Goal: Book appointment/travel/reservation

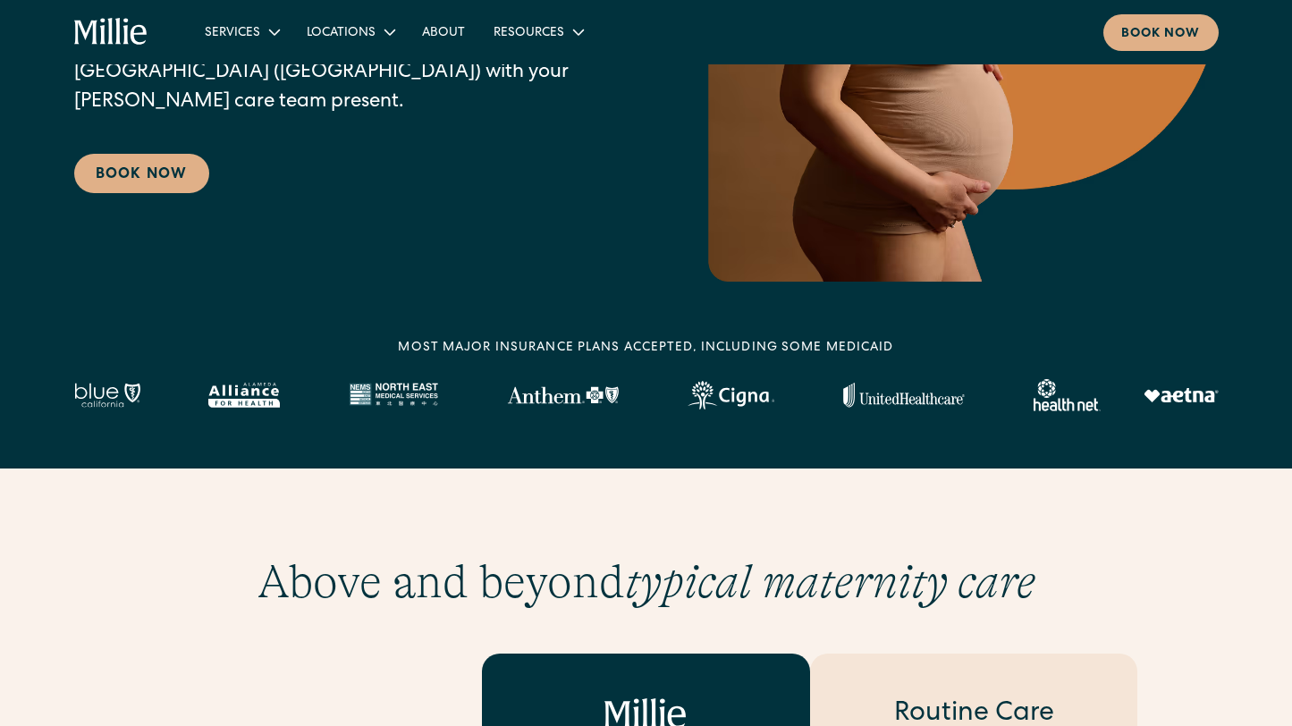
scroll to position [182, 0]
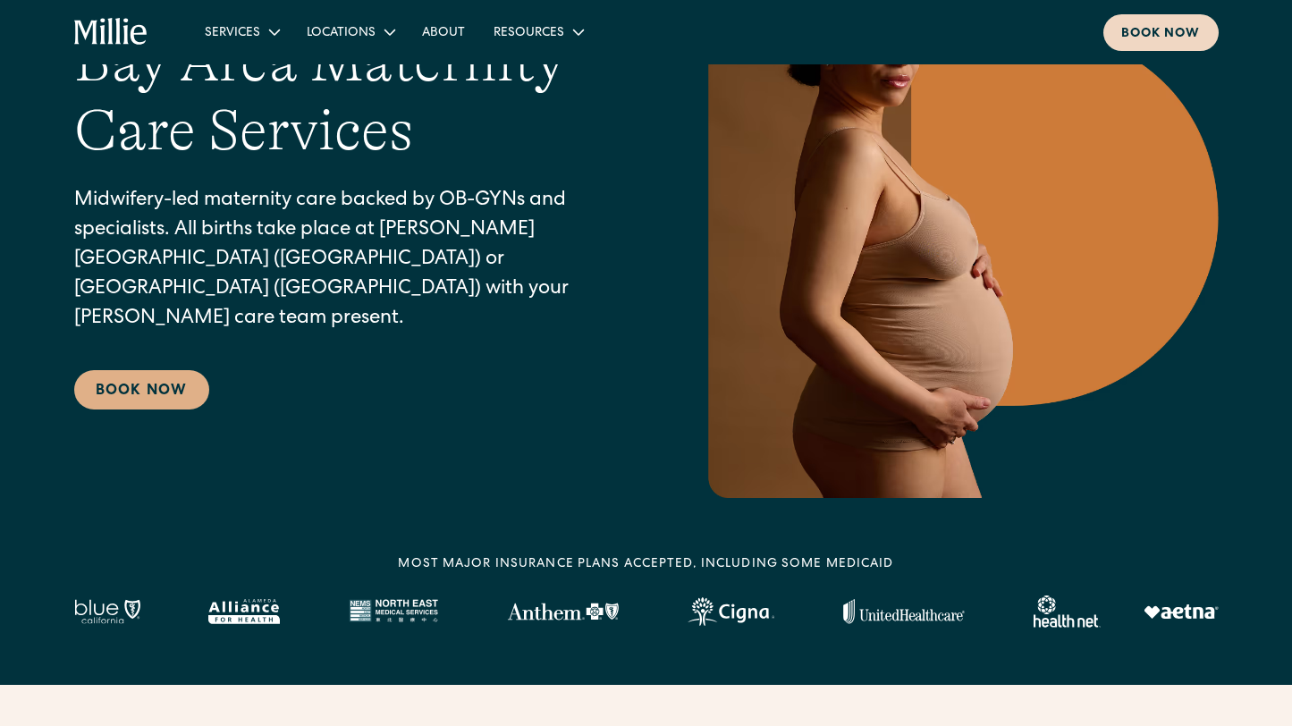
click at [1168, 30] on div "Book now" at bounding box center [1161, 34] width 80 height 19
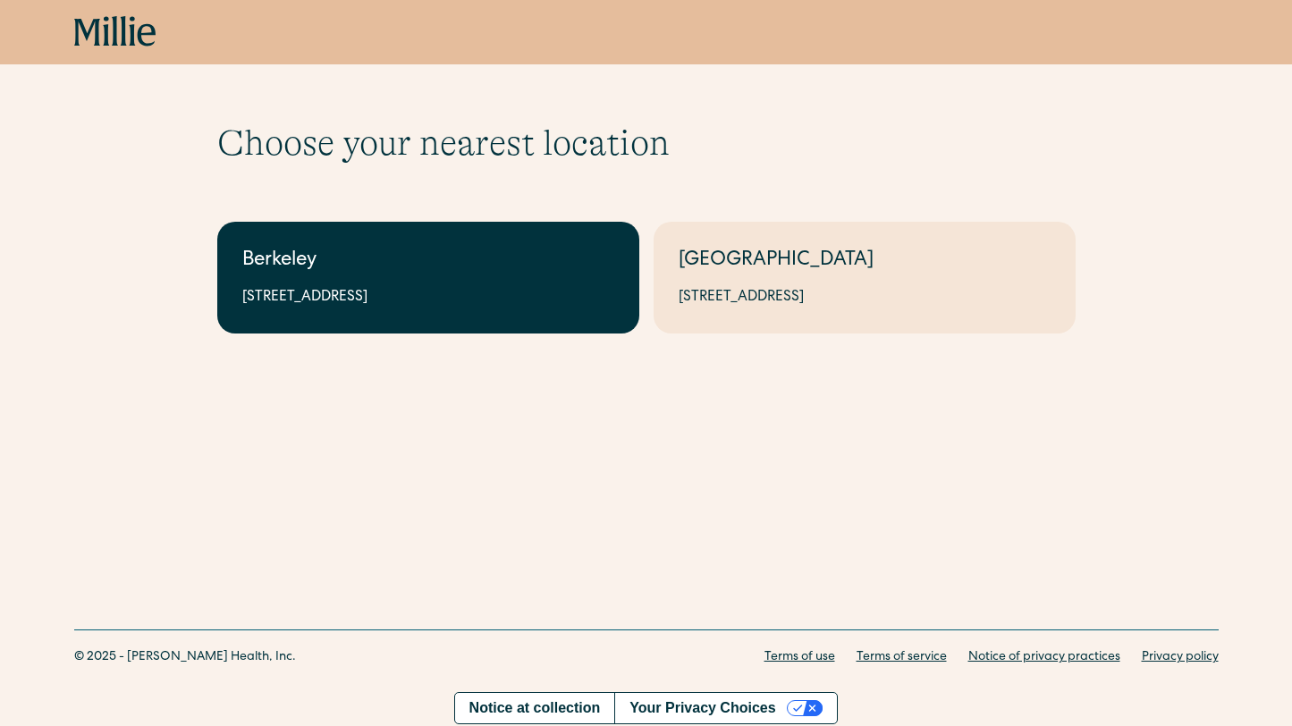
click at [455, 277] on link "Berkeley 2999 Regent St, Suite 524, Berkeley, CA 94705" at bounding box center [428, 278] width 422 height 112
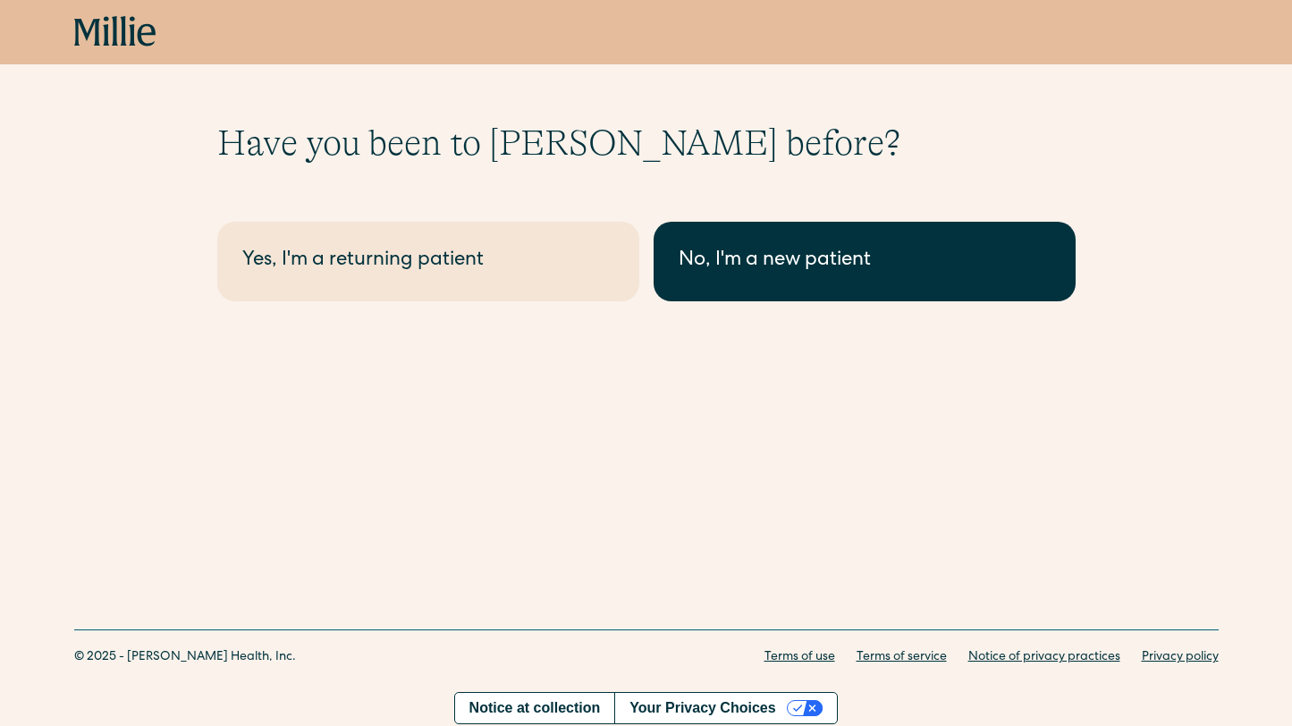
click at [748, 274] on div "No, I'm a new patient" at bounding box center [865, 262] width 372 height 30
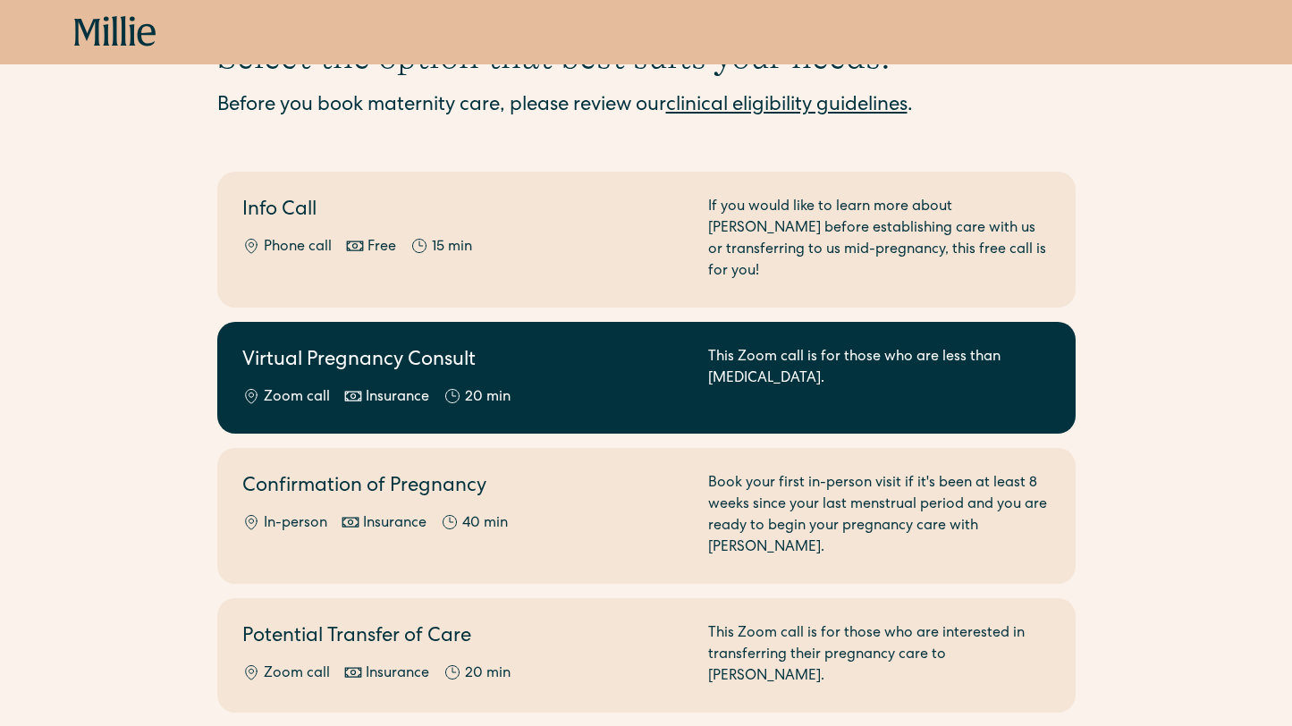
scroll to position [96, 0]
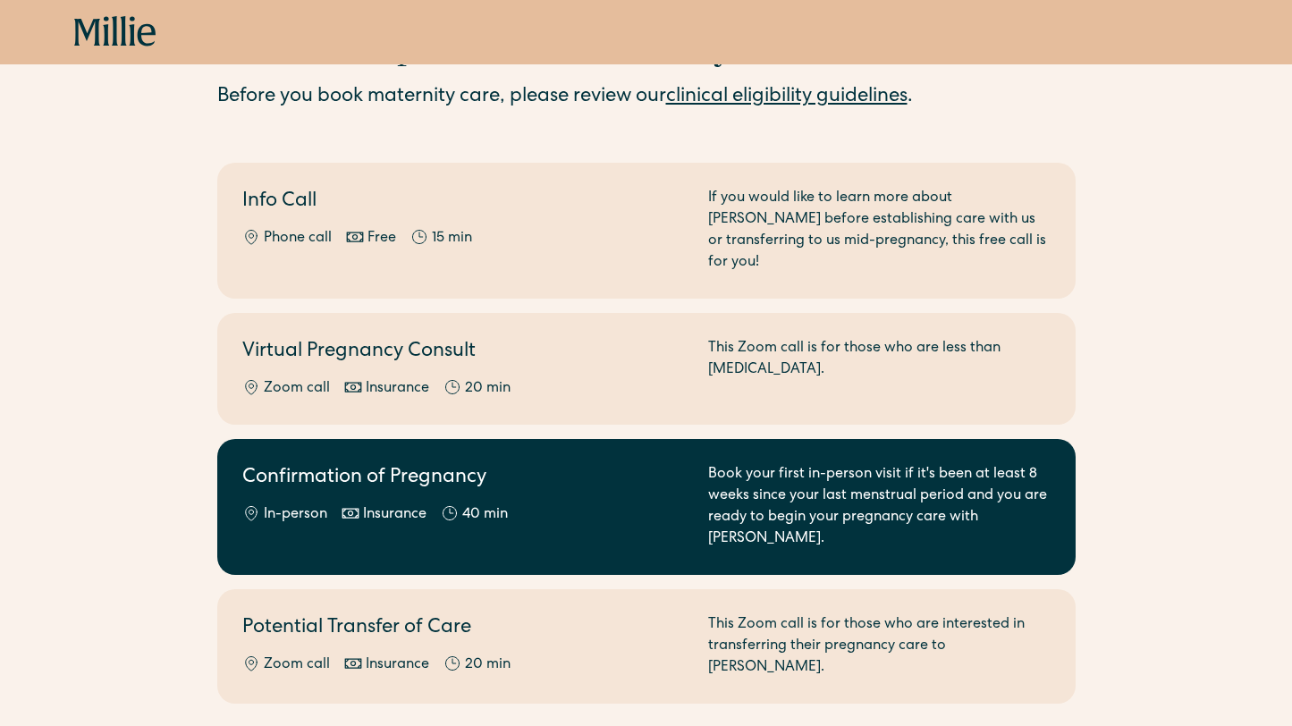
click at [498, 467] on h2 "Confirmation of Pregnancy" at bounding box center [464, 479] width 444 height 30
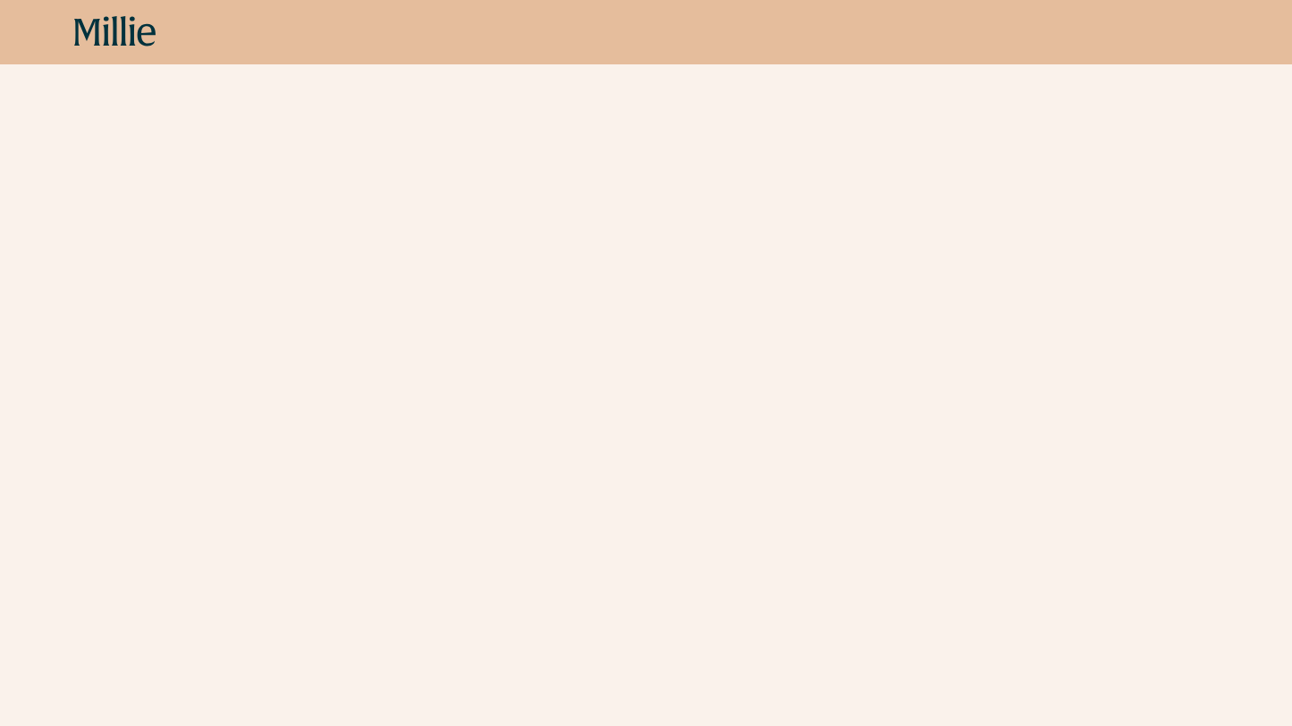
scroll to position [1041, 0]
